Goal: Find specific page/section: Find specific page/section

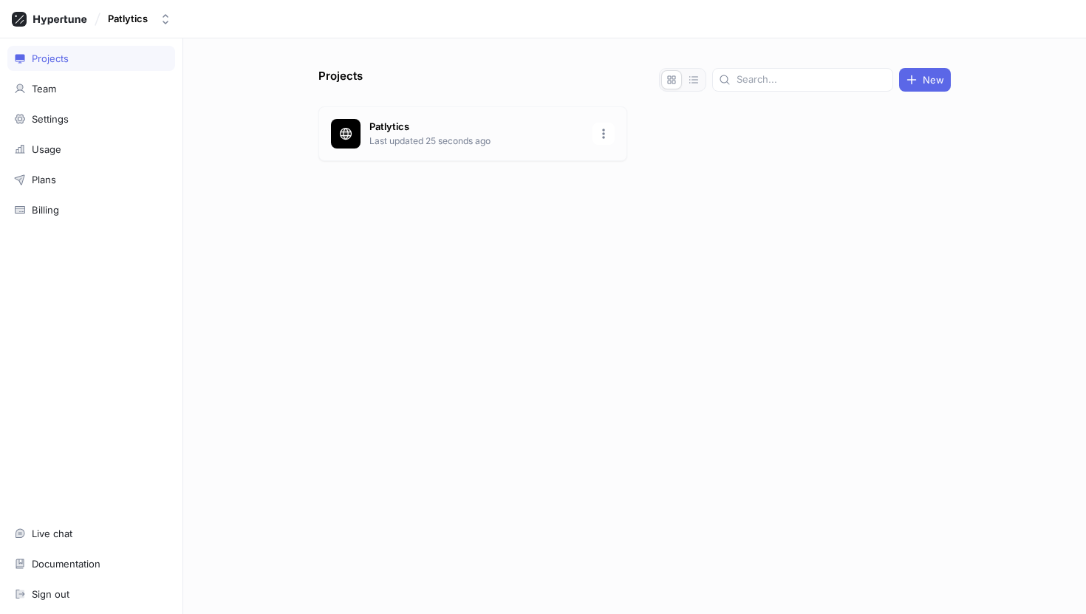
click at [384, 140] on p "Last updated 25 seconds ago" at bounding box center [476, 140] width 214 height 13
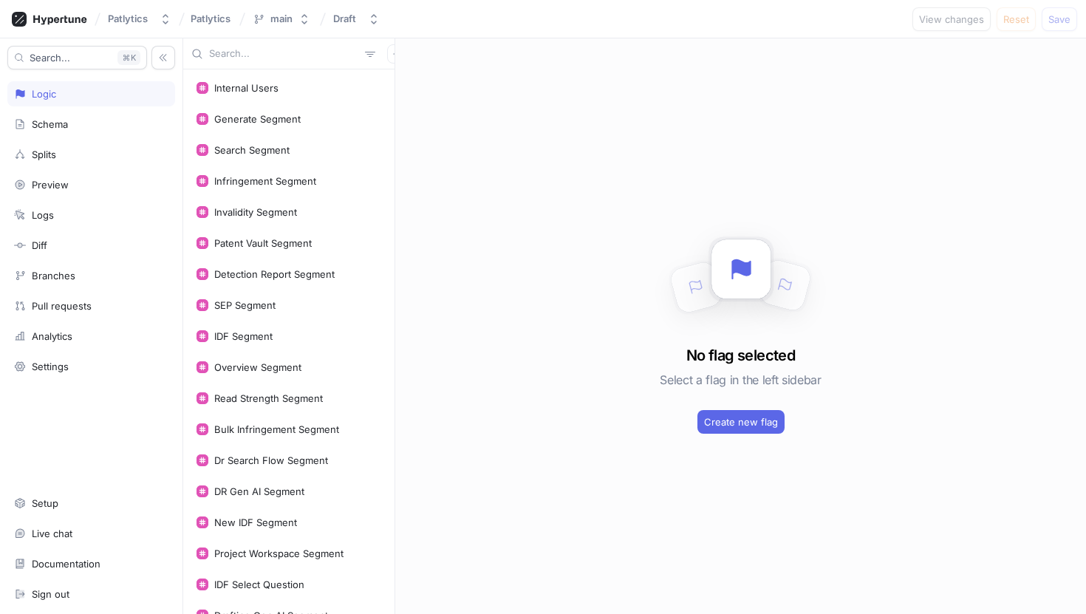
click at [245, 60] on input "text" at bounding box center [284, 54] width 150 height 15
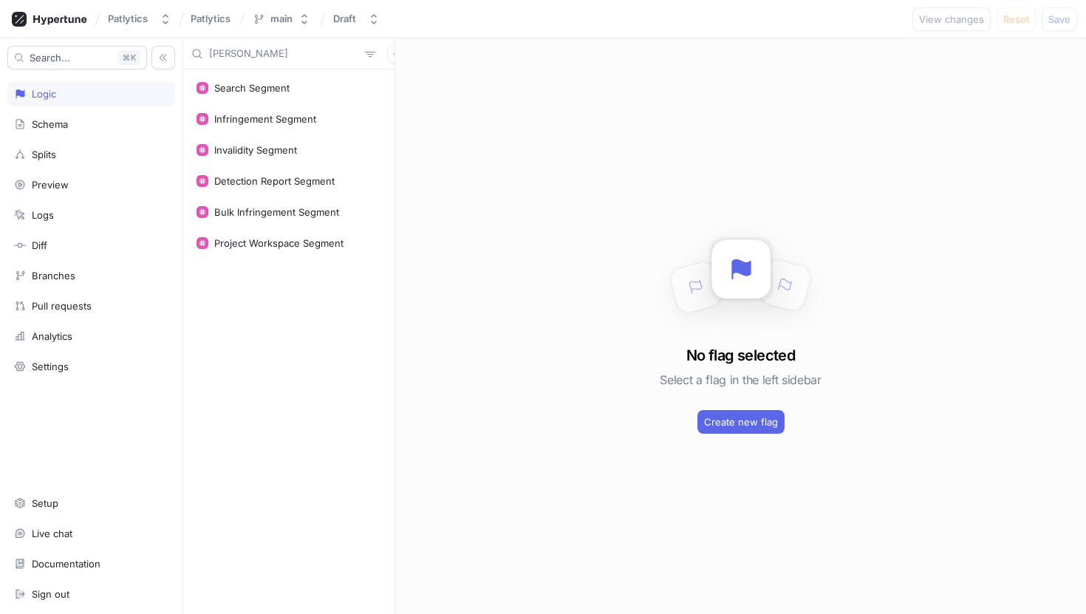
type input "[PERSON_NAME]"
click at [304, 51] on input "[PERSON_NAME]" at bounding box center [284, 54] width 150 height 15
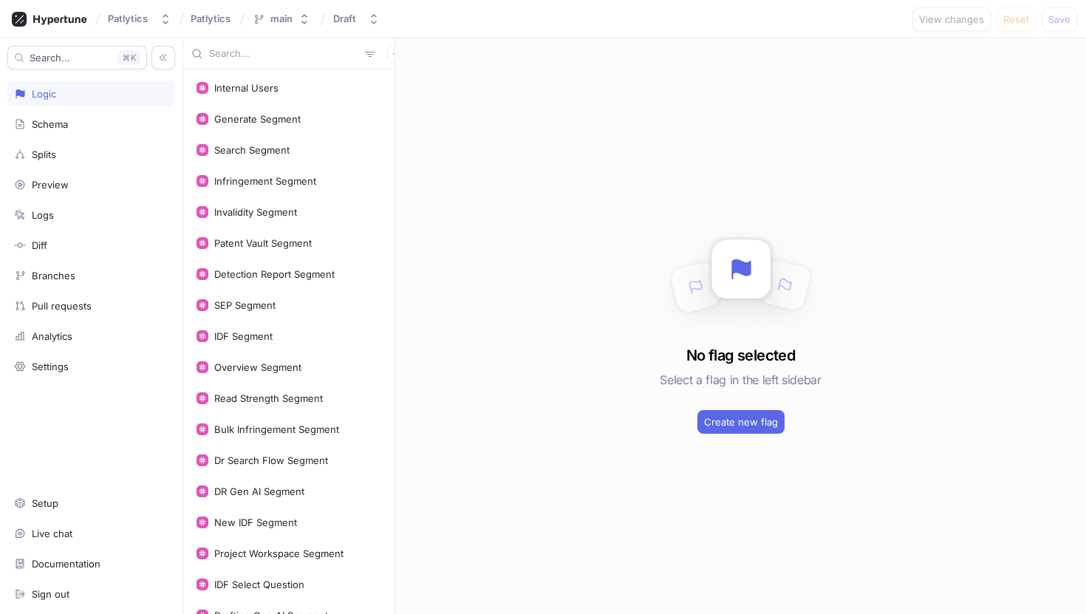
click at [273, 47] on input "text" at bounding box center [284, 54] width 150 height 15
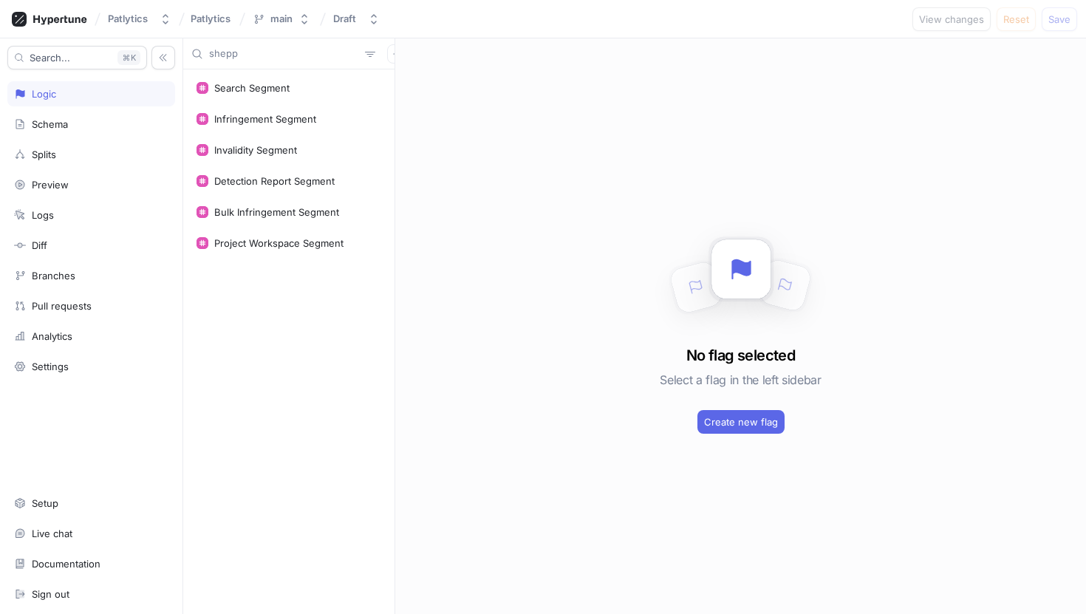
drag, startPoint x: 273, startPoint y: 58, endPoint x: 206, endPoint y: 55, distance: 66.5
click at [206, 55] on div "shepp" at bounding box center [288, 53] width 211 height 31
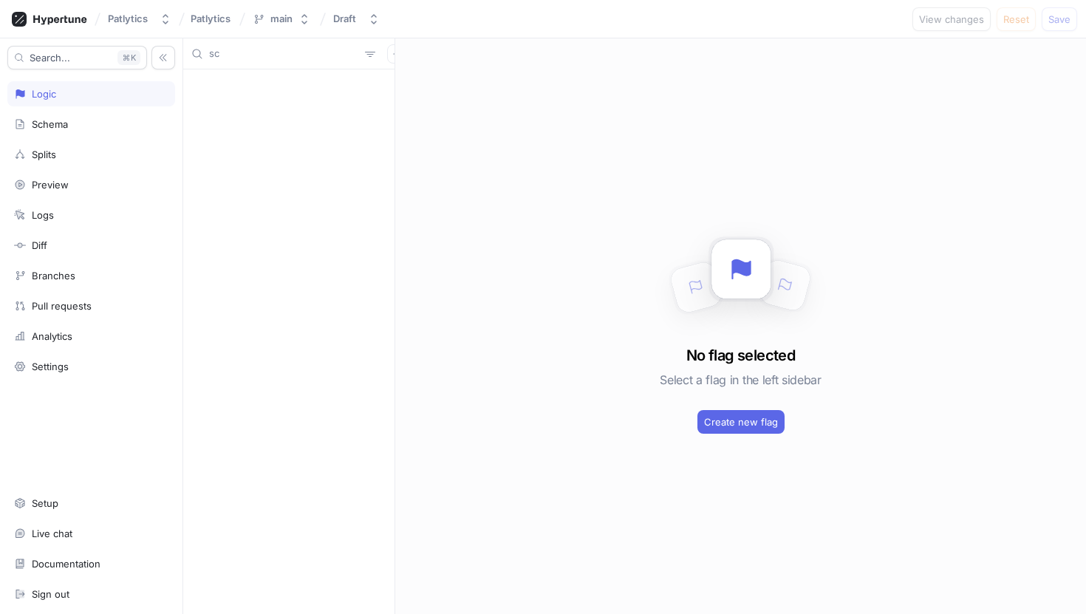
type input "s"
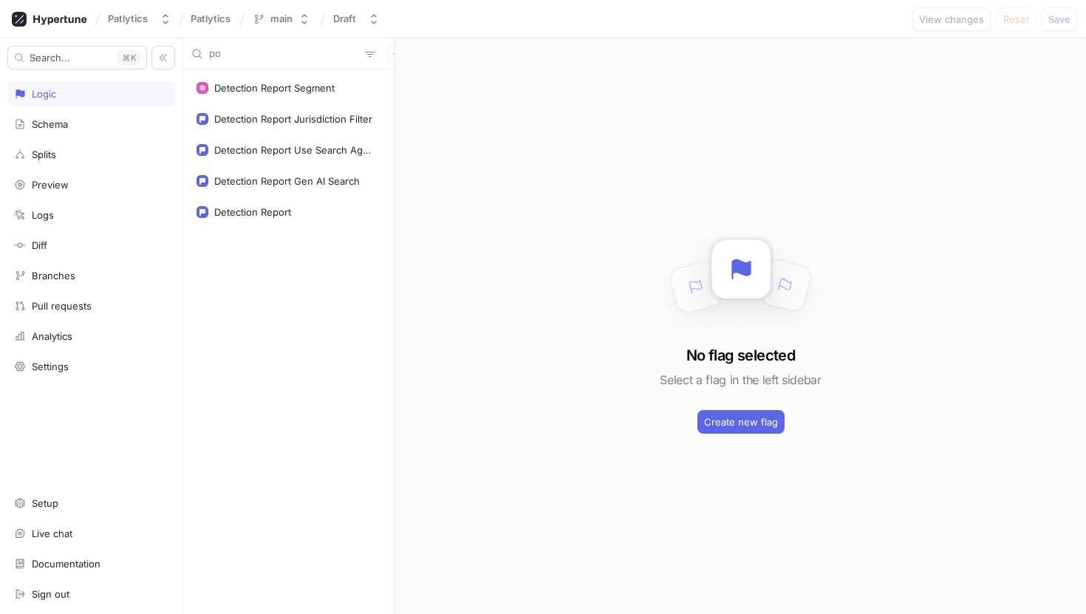
type input "p"
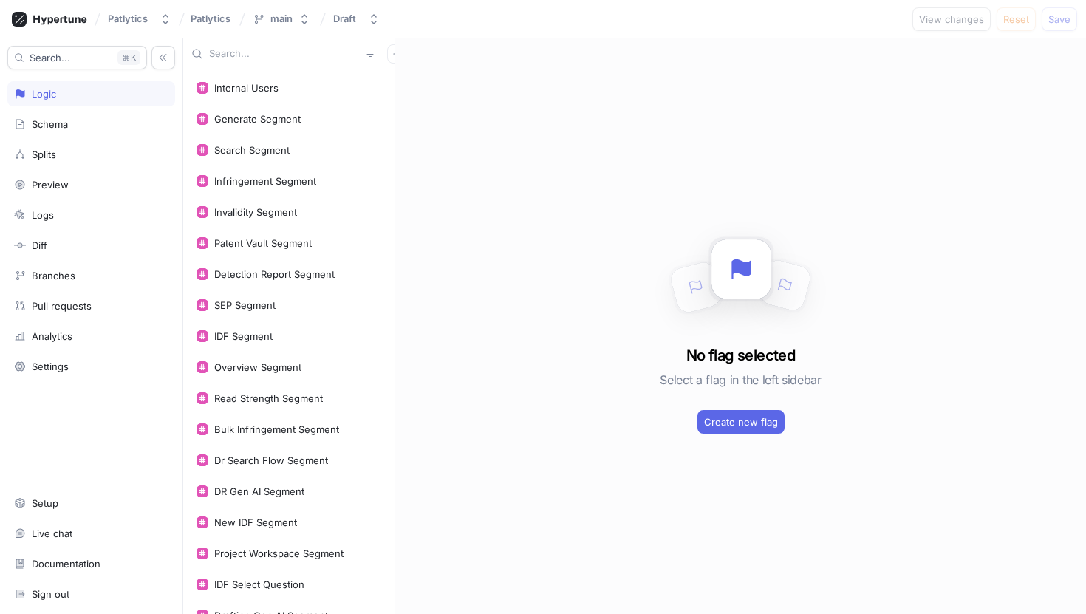
type input "h"
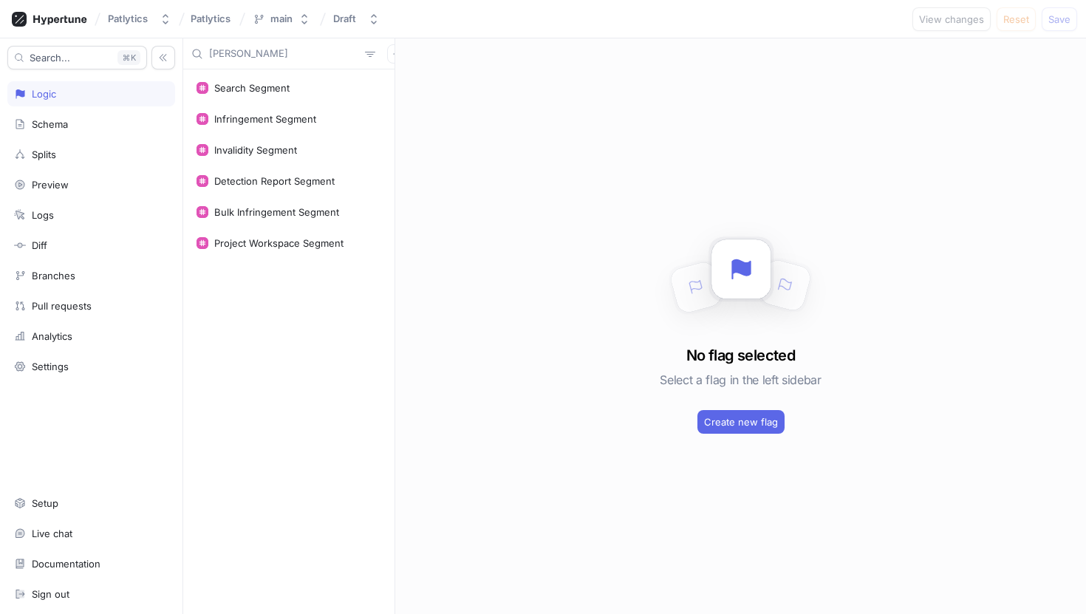
type input "sheppar"
click at [228, 53] on input "sheppar" at bounding box center [284, 54] width 150 height 15
